Goal: Browse casually

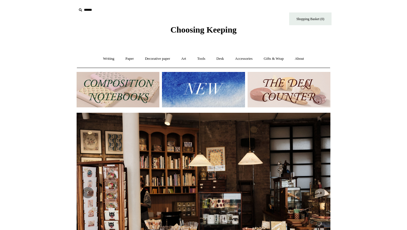
click at [203, 93] on img at bounding box center [203, 89] width 83 height 35
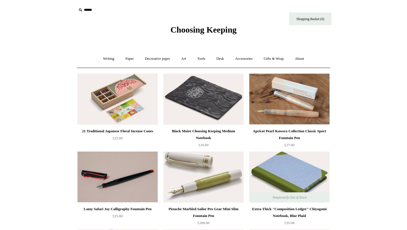
click at [105, 83] on img at bounding box center [118, 99] width 80 height 51
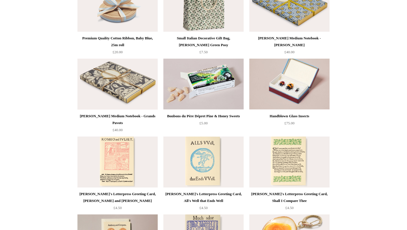
scroll to position [1042, 0]
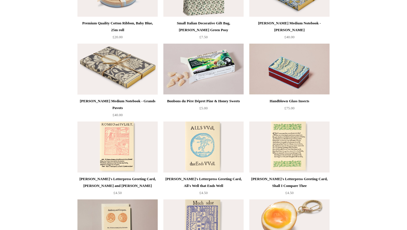
click at [277, 65] on img at bounding box center [290, 69] width 80 height 51
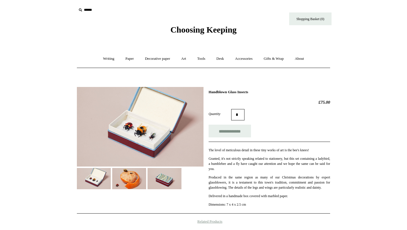
click at [95, 90] on img at bounding box center [140, 127] width 127 height 80
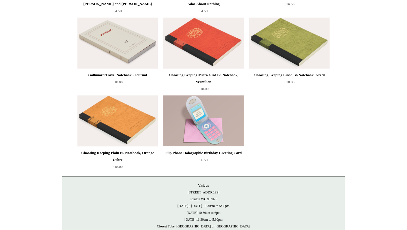
scroll to position [1336, 0]
